Goal: Task Accomplishment & Management: Complete application form

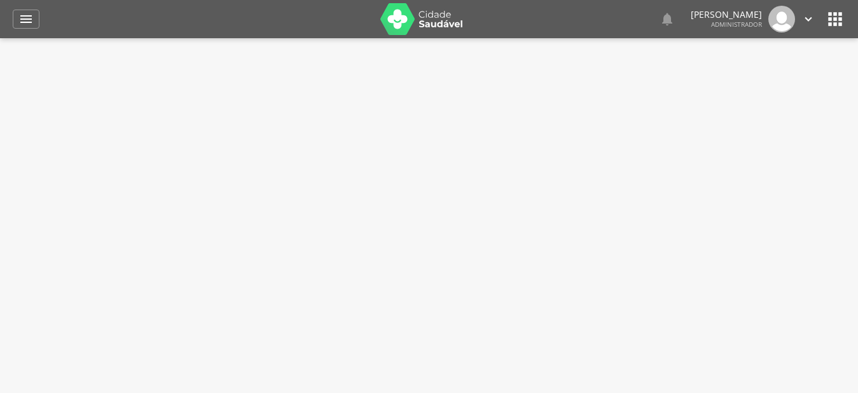
type input "**********"
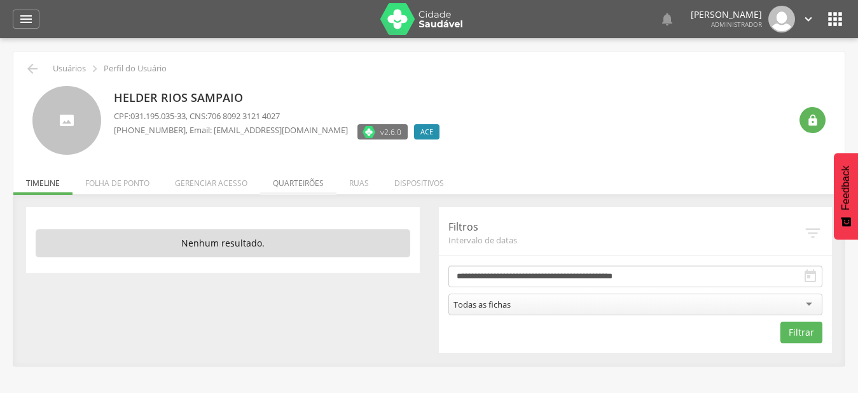
click at [303, 180] on li "Quarteirões" at bounding box center [298, 180] width 76 height 30
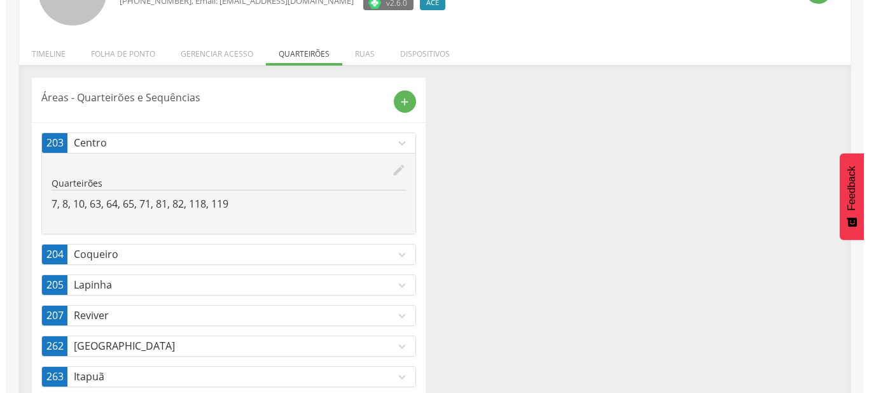
scroll to position [159, 0]
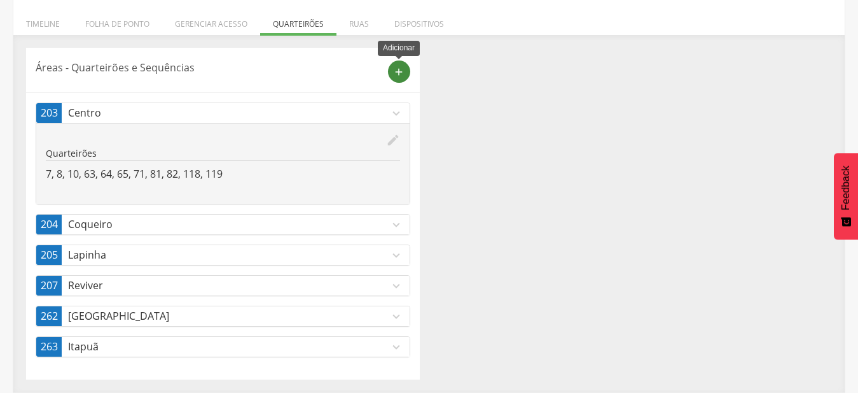
click at [395, 76] on icon "add" at bounding box center [398, 71] width 11 height 11
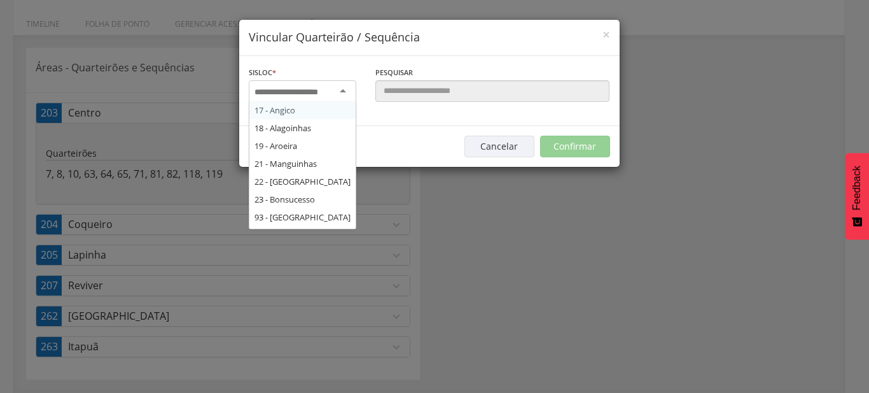
click at [309, 91] on input "select-one" at bounding box center [295, 92] width 80 height 11
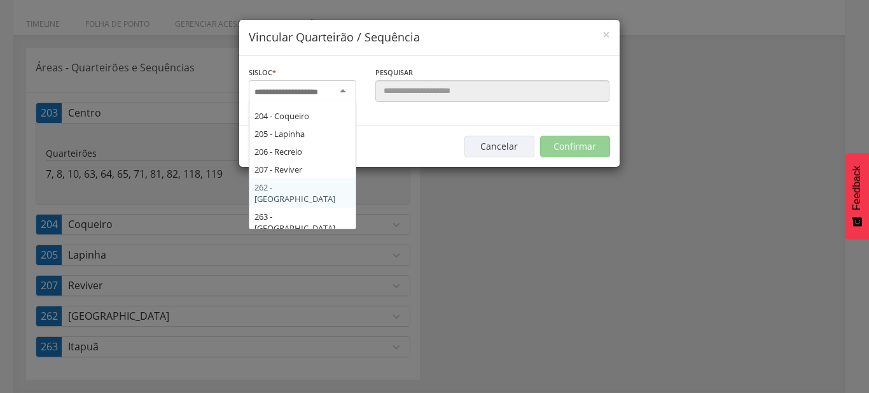
scroll to position [216, 0]
click at [325, 126] on div "Sisloc * 17 - Angico 18 - [GEOGRAPHIC_DATA] 19 - [GEOGRAPHIC_DATA] 21 - [GEOGRA…" at bounding box center [429, 91] width 380 height 70
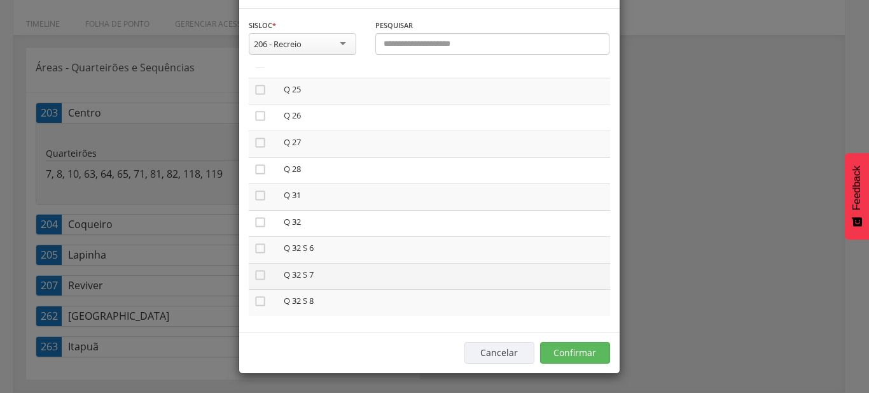
scroll to position [0, 0]
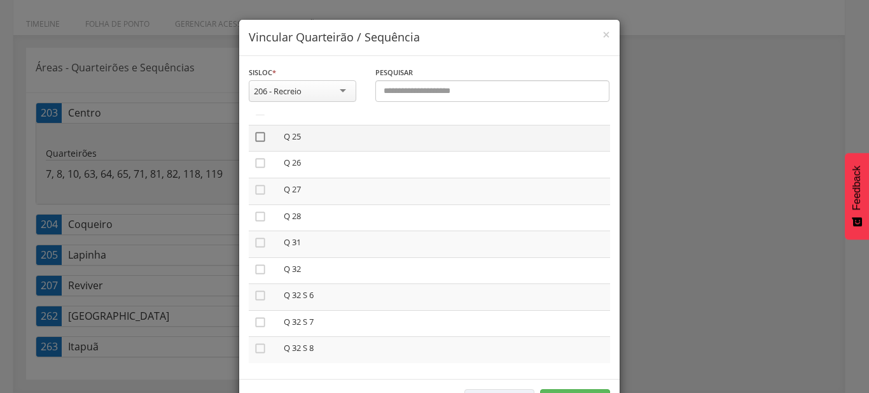
click at [260, 138] on icon "" at bounding box center [260, 136] width 13 height 13
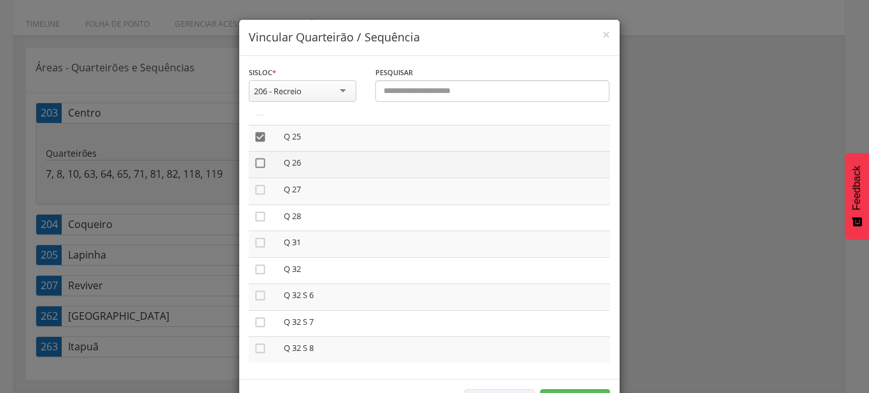
click at [259, 158] on icon "" at bounding box center [260, 163] width 13 height 13
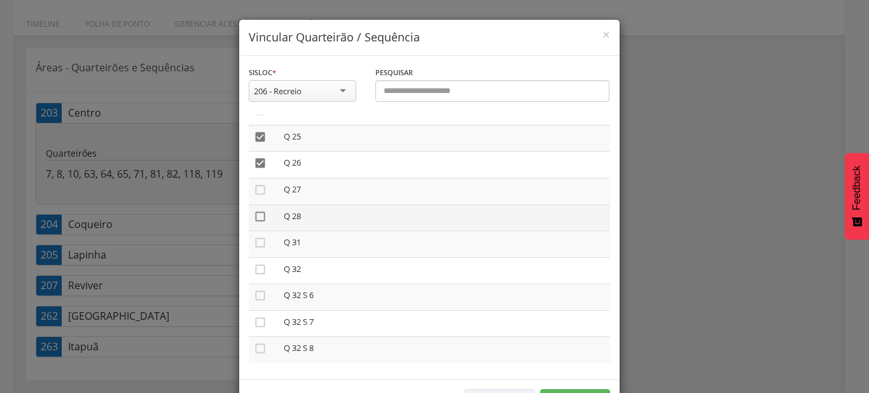
click at [258, 210] on icon "" at bounding box center [260, 216] width 13 height 13
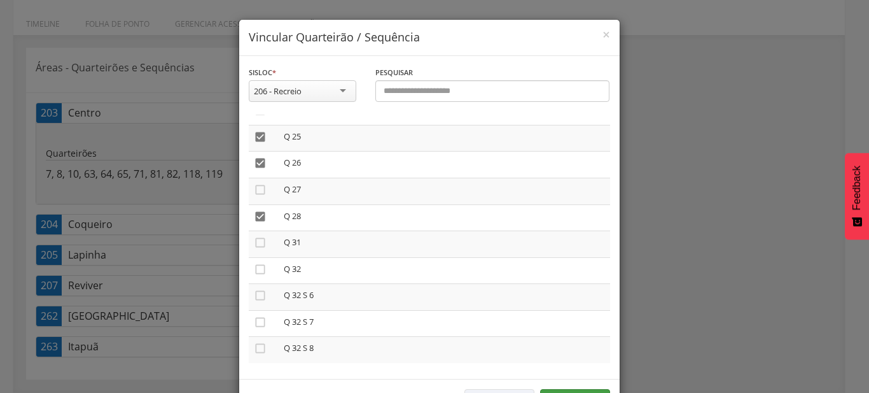
scroll to position [47, 0]
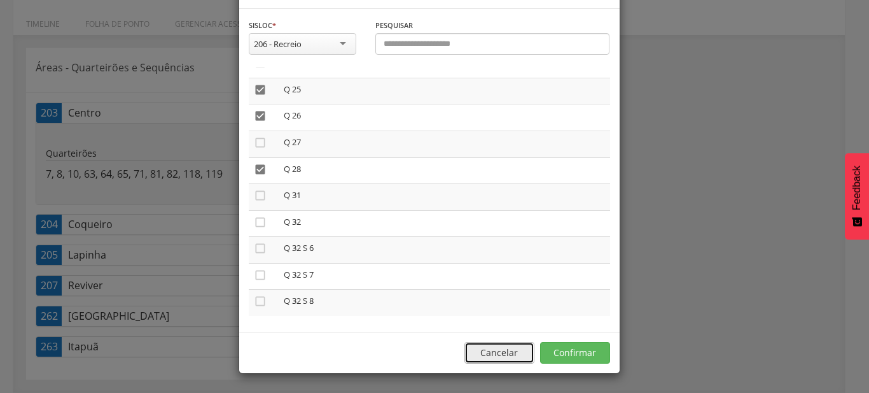
click at [526, 360] on button "Cancelar" at bounding box center [499, 353] width 70 height 22
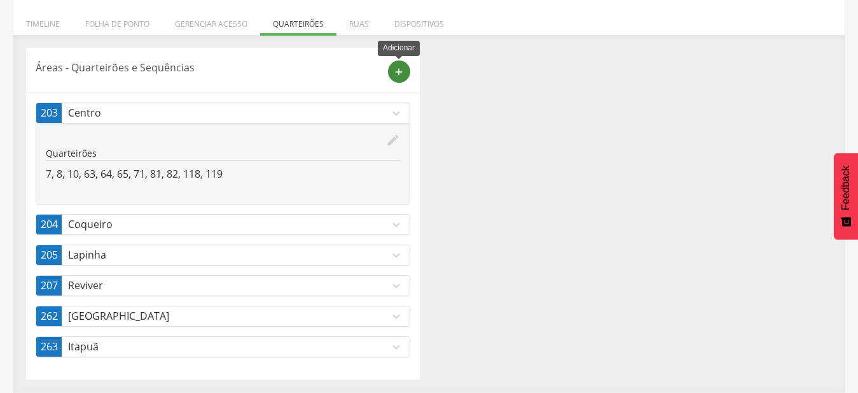
click at [400, 81] on div "add" at bounding box center [399, 71] width 22 height 22
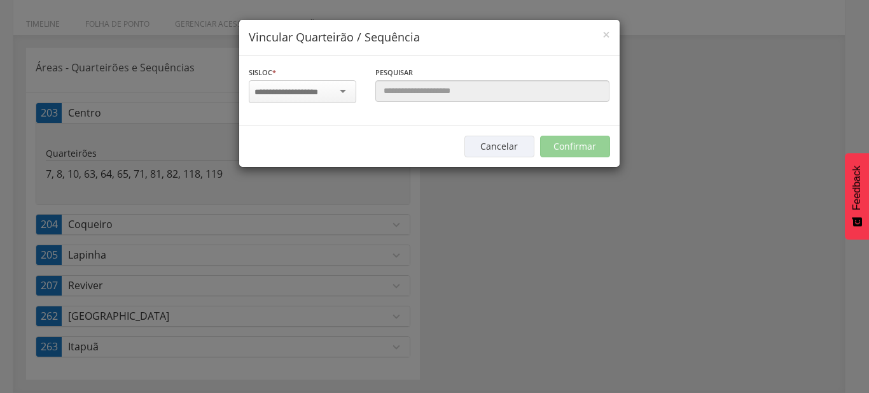
click at [318, 94] on input "select-one" at bounding box center [295, 92] width 80 height 11
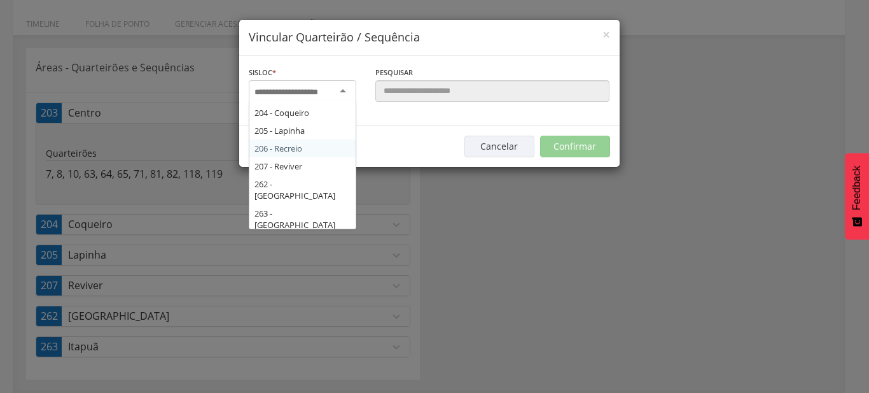
scroll to position [216, 0]
click at [313, 126] on div "Sisloc * 17 - Angico 18 - [GEOGRAPHIC_DATA] 19 - [GEOGRAPHIC_DATA] 21 - [GEOGRA…" at bounding box center [429, 91] width 380 height 70
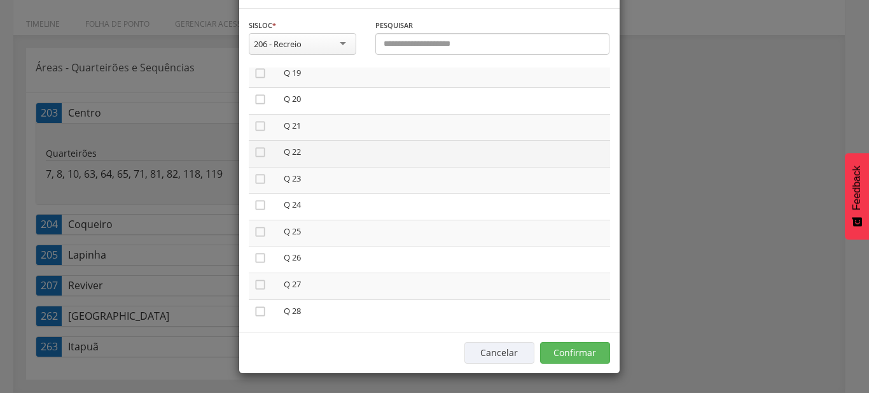
scroll to position [503, 0]
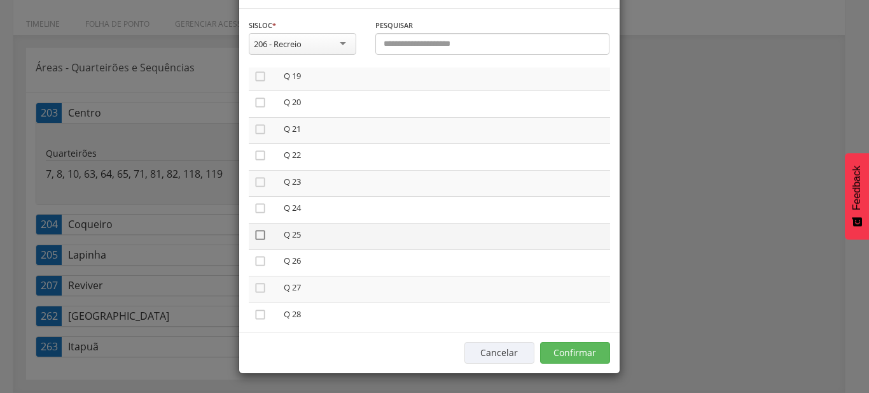
click at [255, 241] on icon "" at bounding box center [260, 234] width 13 height 13
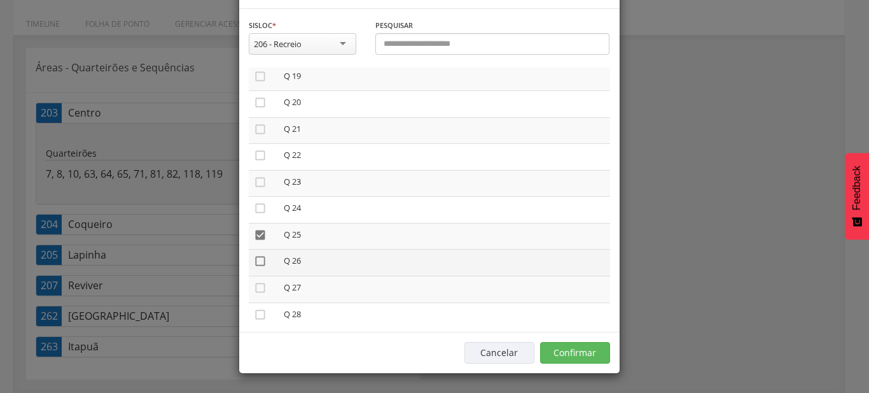
click at [257, 267] on icon "" at bounding box center [260, 261] width 13 height 13
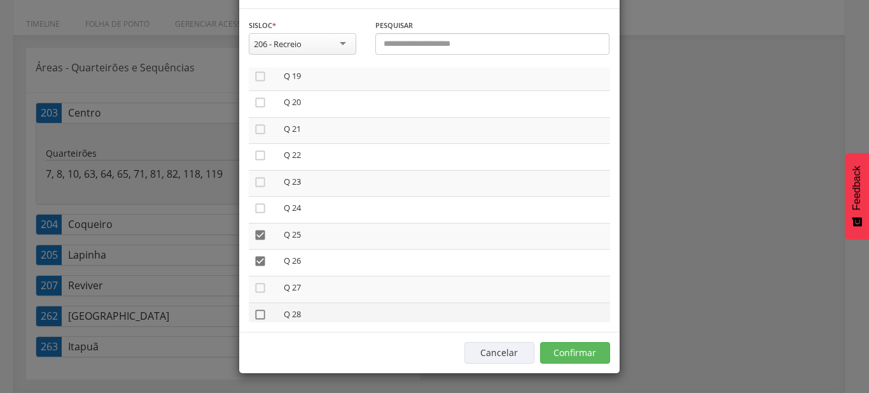
click at [258, 321] on icon "" at bounding box center [260, 314] width 13 height 13
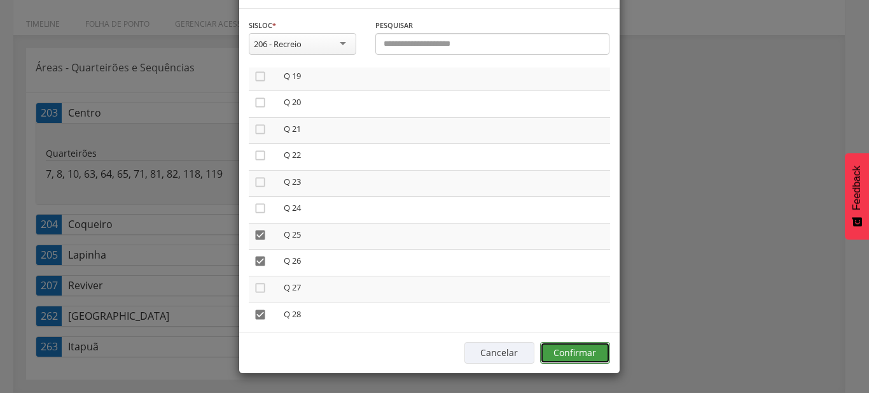
click at [590, 358] on button "Confirmar" at bounding box center [575, 353] width 70 height 22
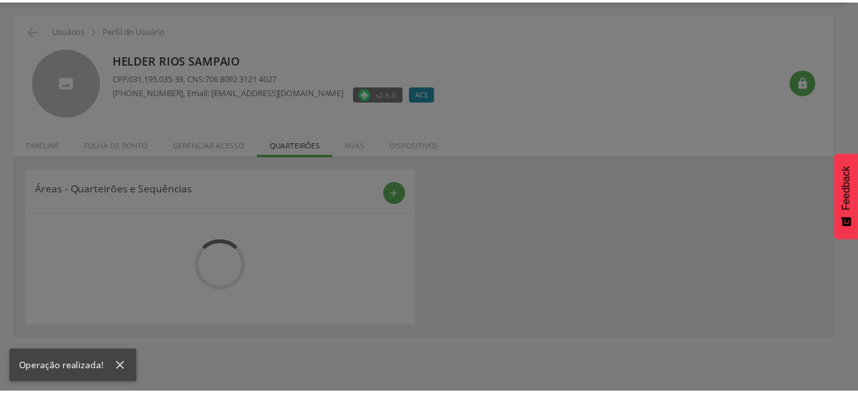
scroll to position [38, 0]
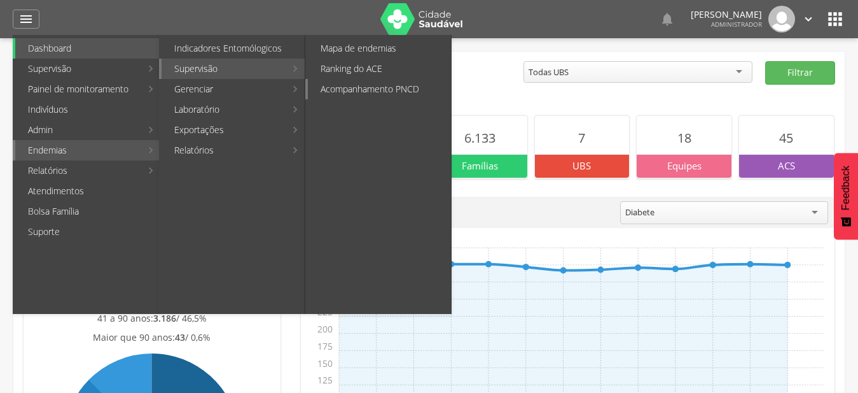
click at [438, 89] on link "Acompanhamento PNCD" at bounding box center [379, 89] width 143 height 20
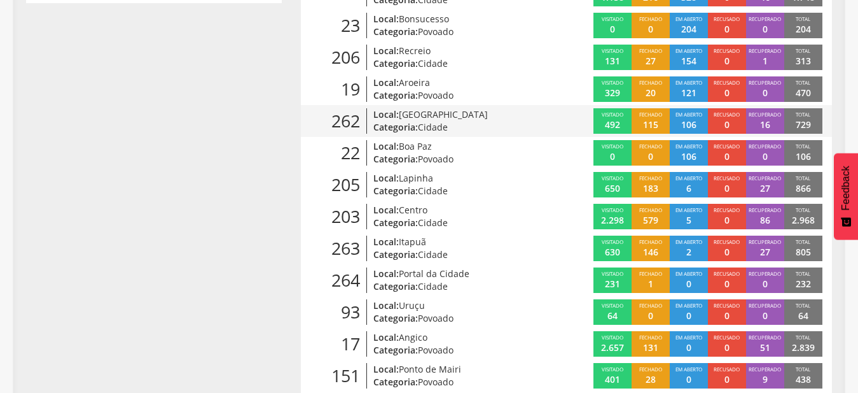
scroll to position [355, 0]
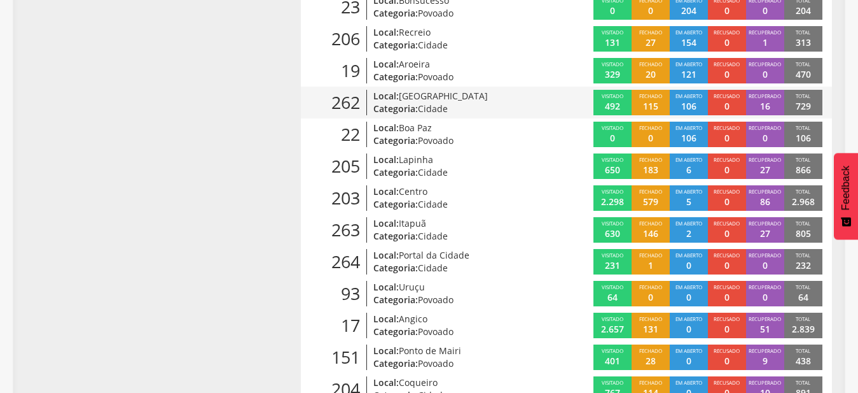
click at [405, 103] on p "Categoria: Cidade" at bounding box center [457, 108] width 168 height 13
